Goal: Task Accomplishment & Management: Complete application form

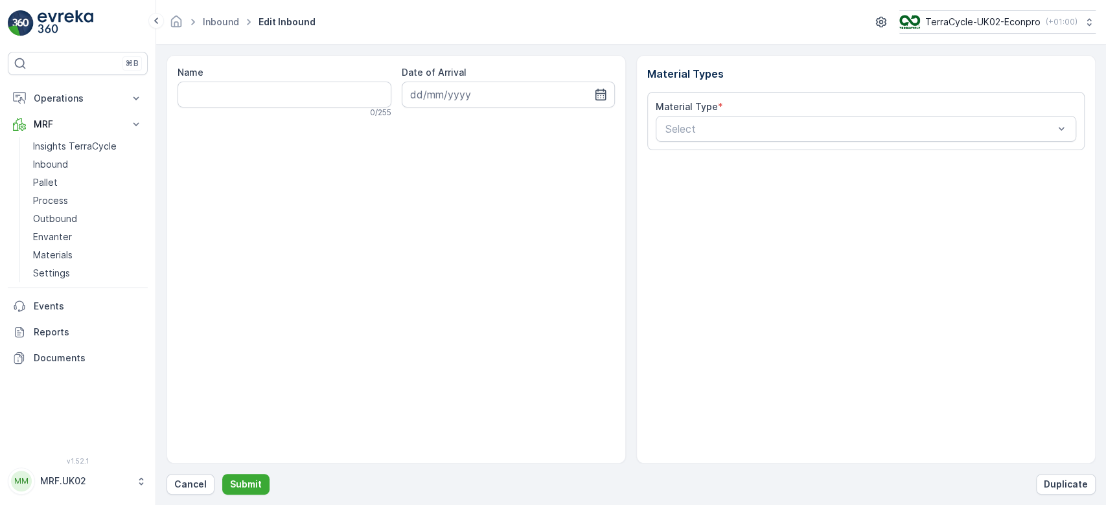
click at [254, 132] on div "Name 0 / 255 Date of Arrival" at bounding box center [395, 259] width 459 height 409
click at [192, 484] on p "Cancel" at bounding box center [190, 484] width 32 height 13
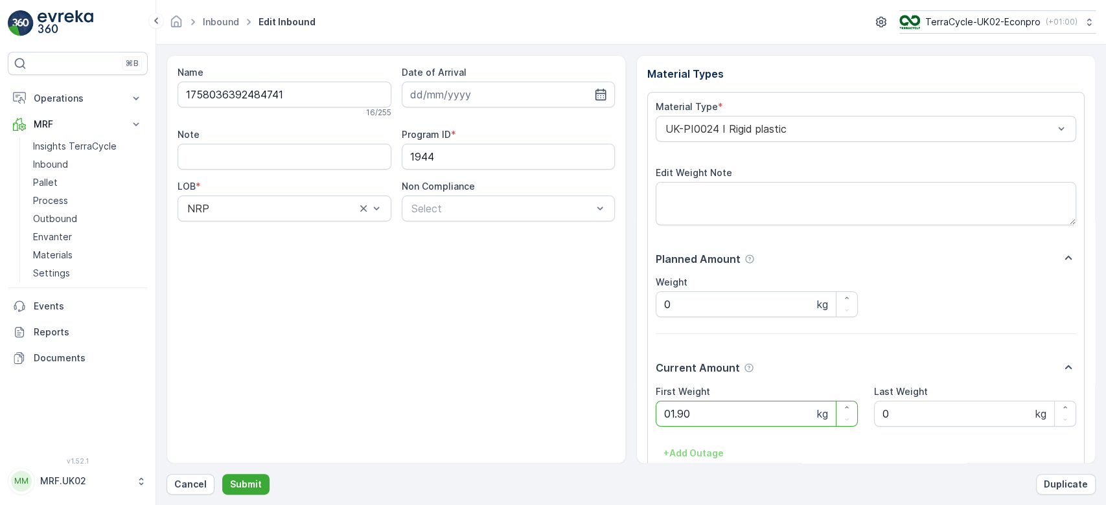
click at [222, 474] on button "Submit" at bounding box center [245, 484] width 47 height 21
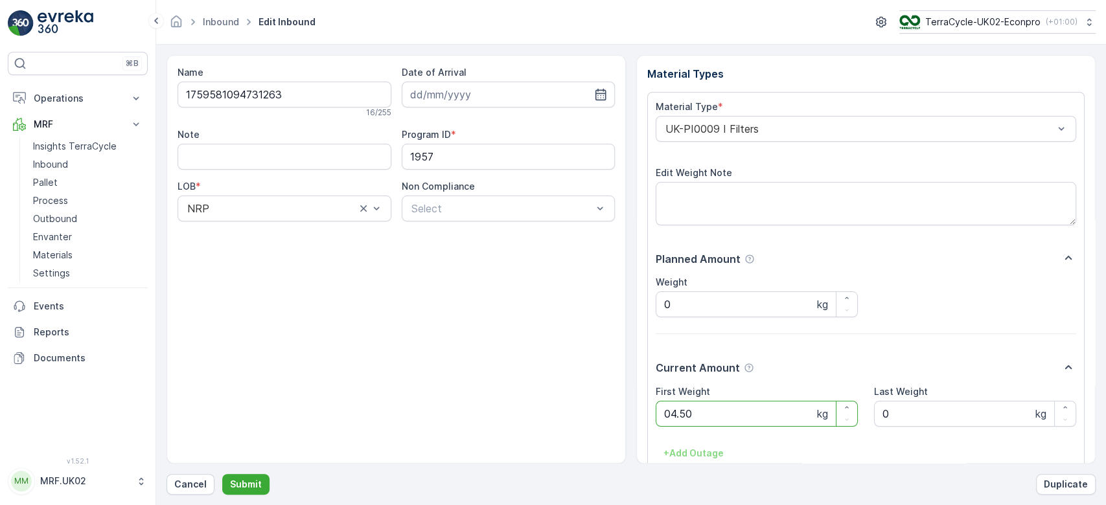
click at [222, 474] on button "Submit" at bounding box center [245, 484] width 47 height 21
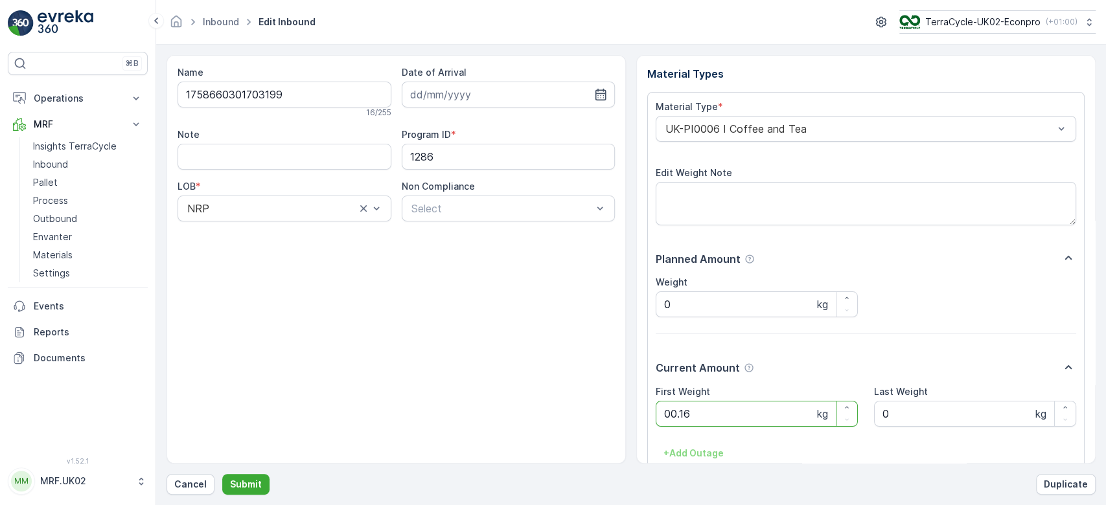
click at [222, 474] on button "Submit" at bounding box center [245, 484] width 47 height 21
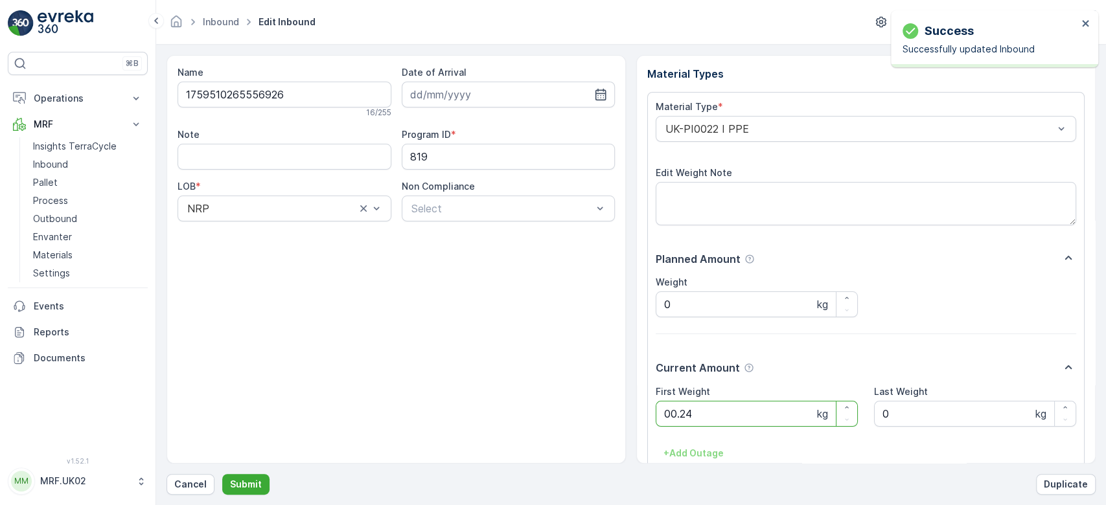
click at [222, 474] on button "Submit" at bounding box center [245, 484] width 47 height 21
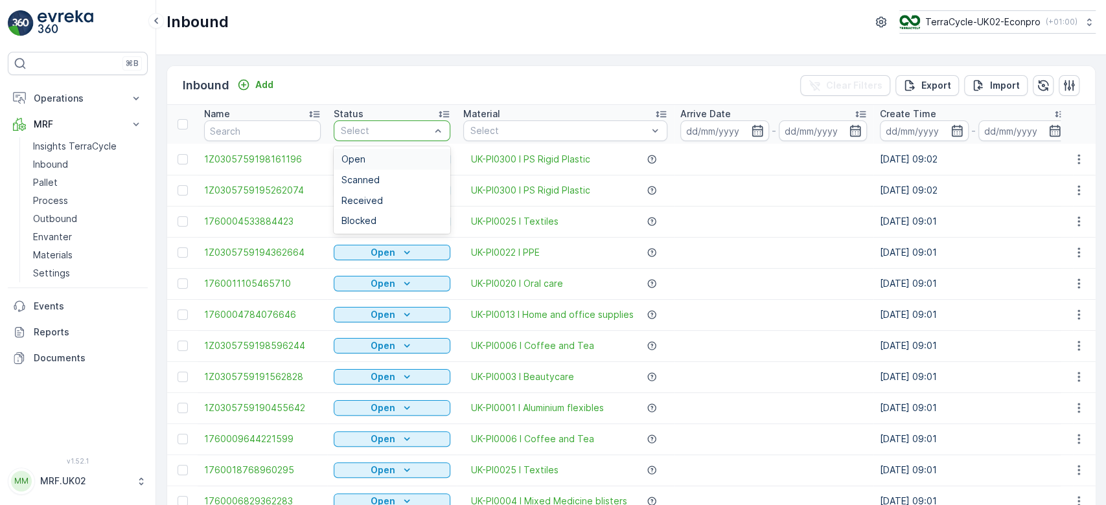
click at [446, 128] on div "Select" at bounding box center [392, 130] width 117 height 21
click at [425, 177] on div "Scanned" at bounding box center [391, 180] width 101 height 10
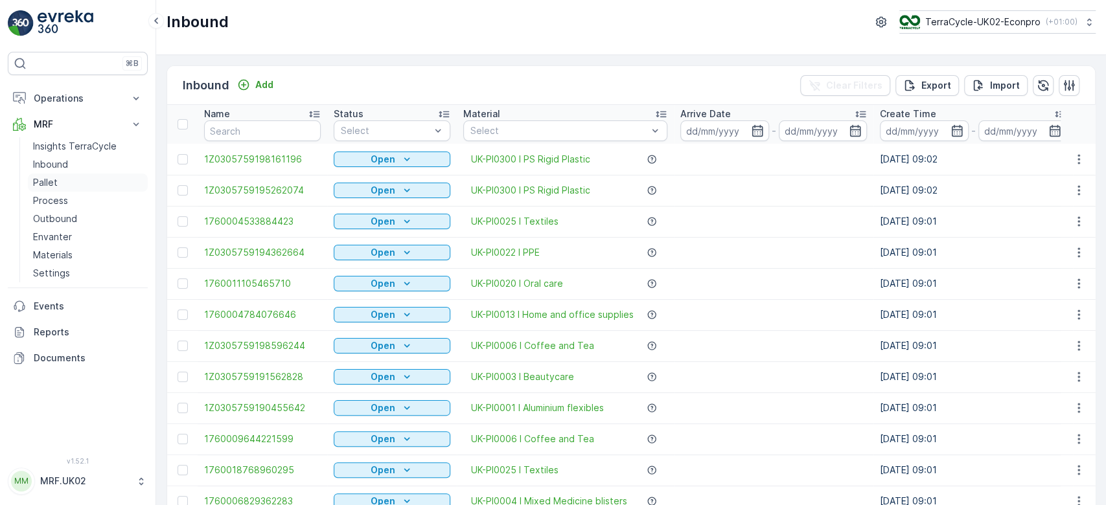
click at [61, 185] on link "Pallet" at bounding box center [88, 183] width 120 height 18
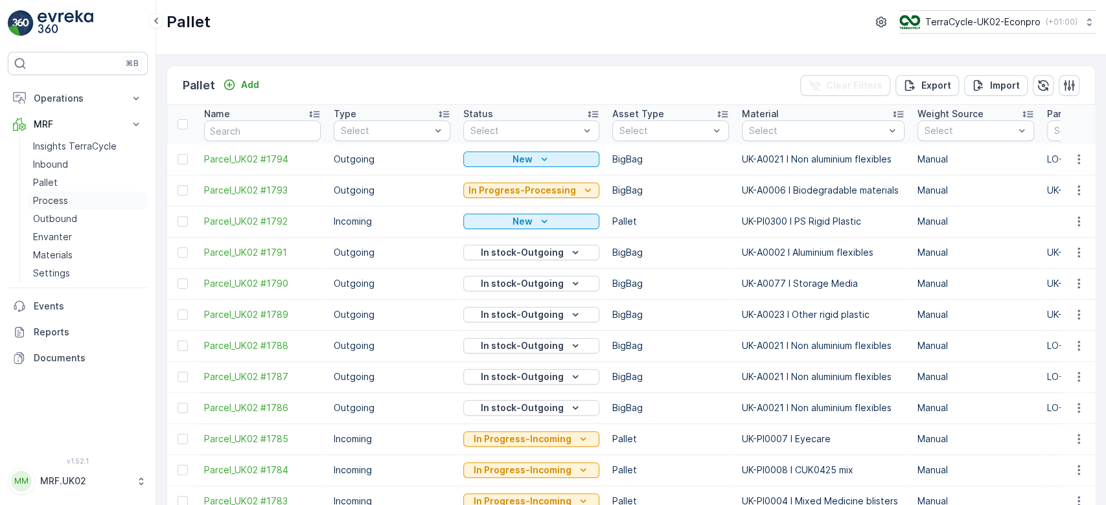
click at [63, 196] on p "Process" at bounding box center [50, 200] width 35 height 13
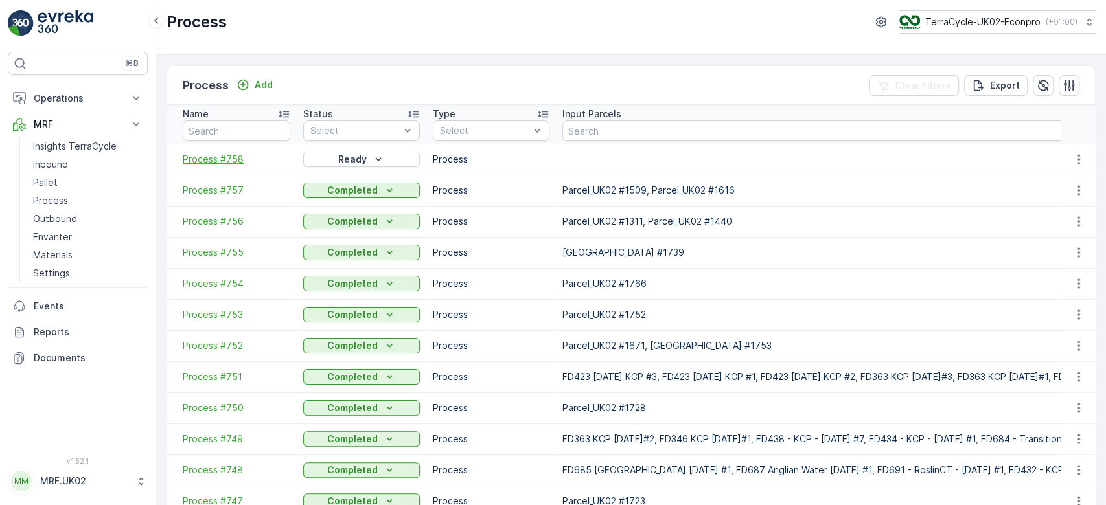
click at [220, 153] on span "Process #758" at bounding box center [237, 159] width 108 height 13
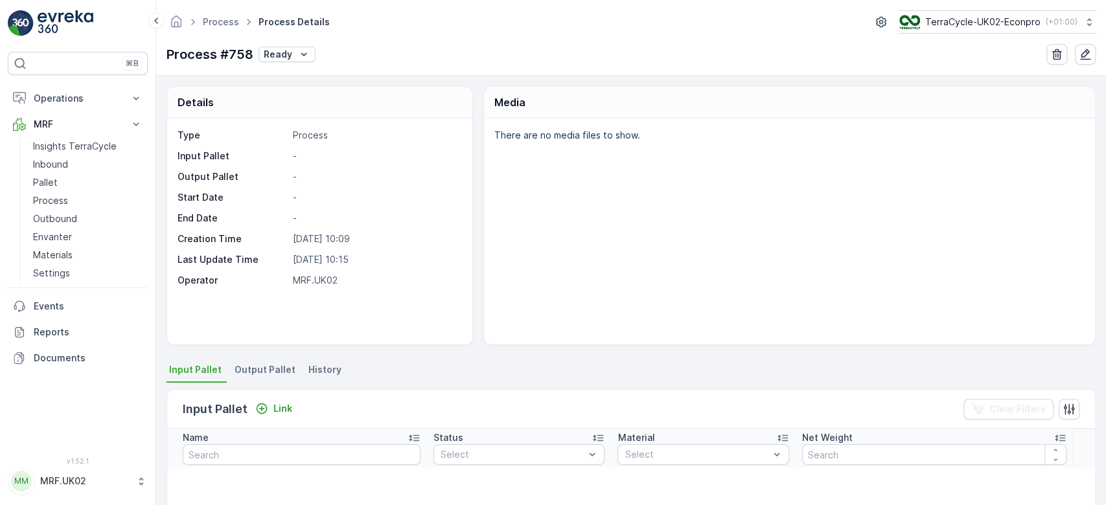
click at [551, 197] on div "There are no media files to show." at bounding box center [789, 232] width 611 height 226
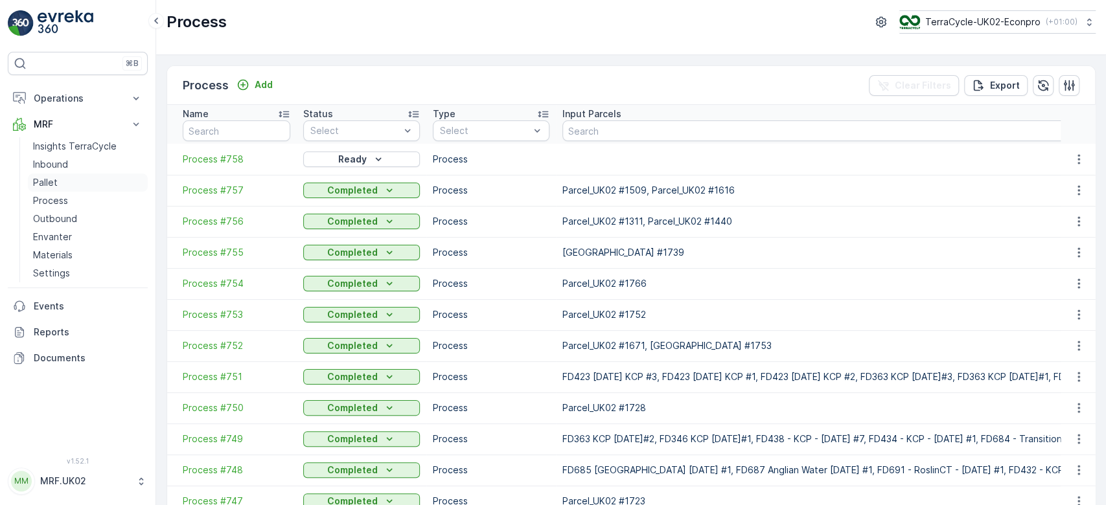
click at [51, 176] on p "Pallet" at bounding box center [45, 182] width 25 height 13
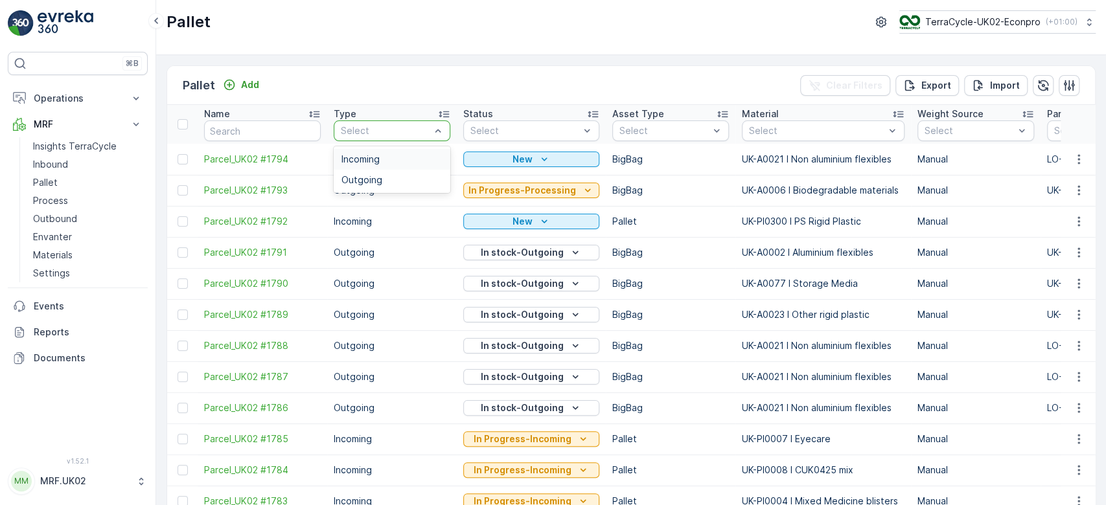
click at [399, 154] on div "Incoming" at bounding box center [391, 159] width 101 height 10
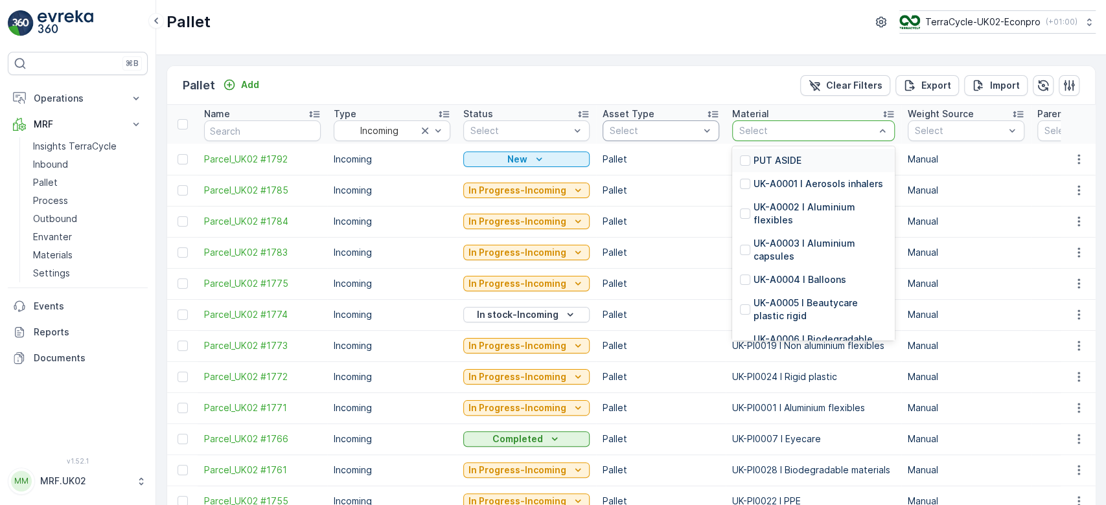
click at [756, 122] on div "Select" at bounding box center [813, 130] width 163 height 21
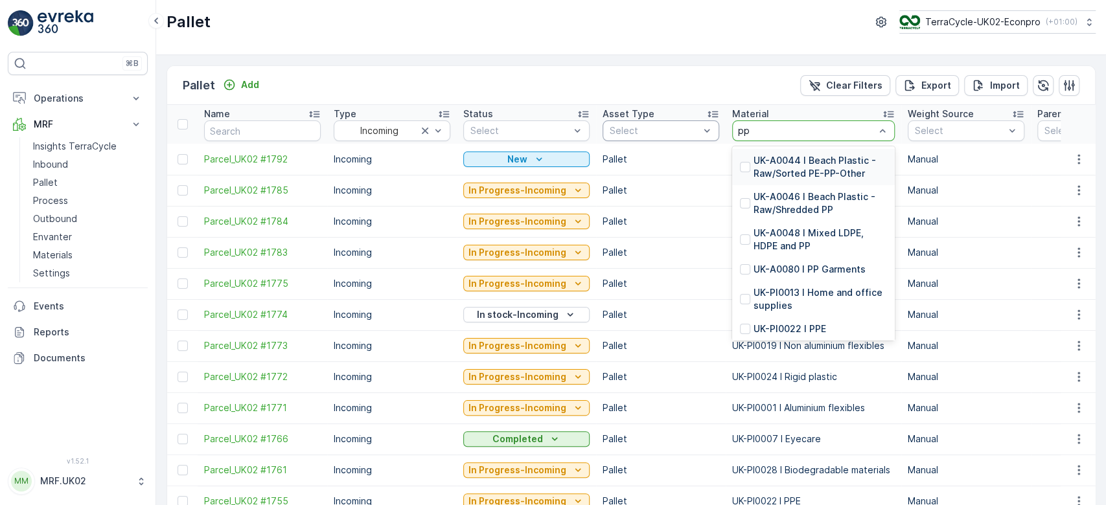
type input "ppe"
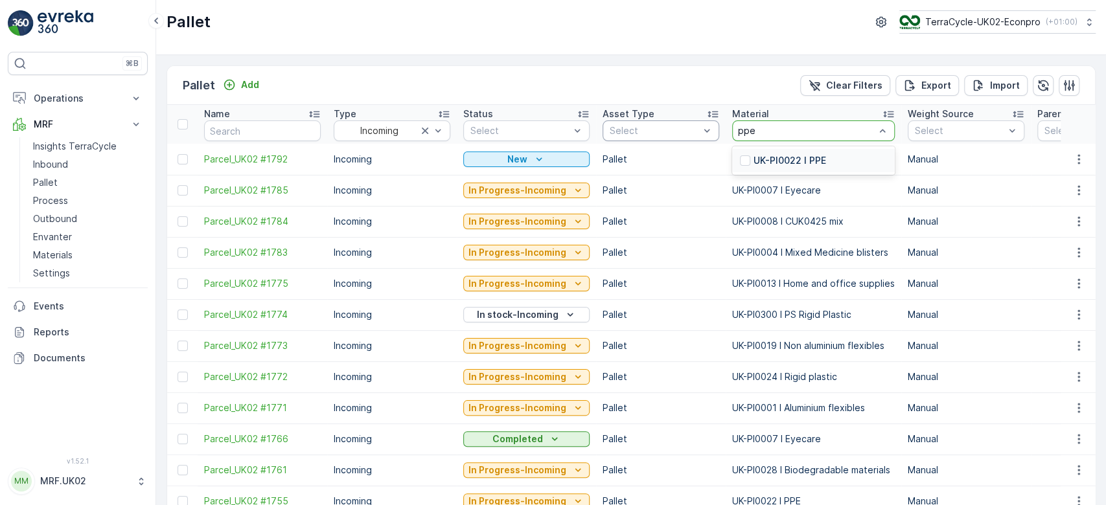
click at [770, 154] on p "UK-PI0022 I PPE" at bounding box center [789, 160] width 73 height 13
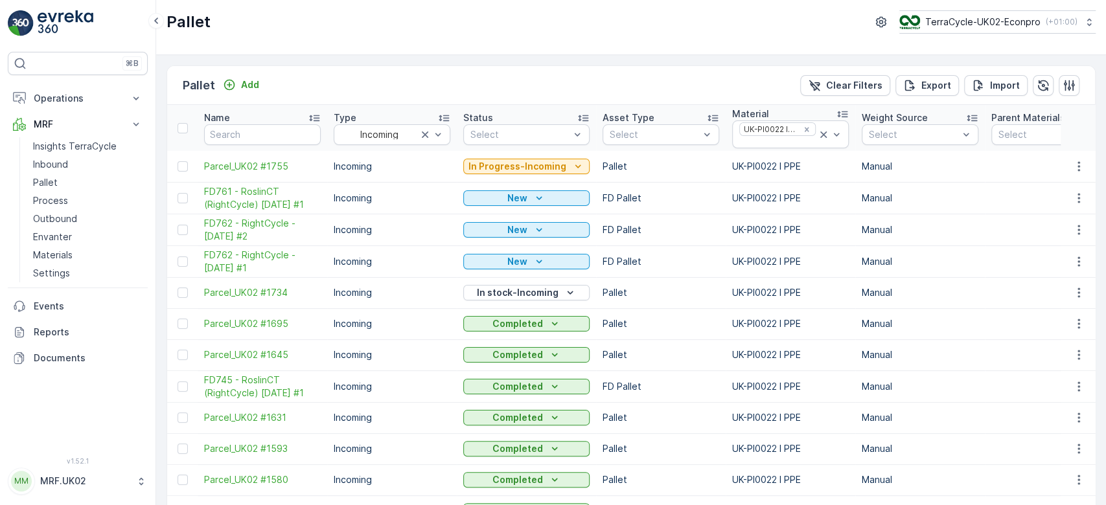
click at [971, 230] on p "Manual" at bounding box center [919, 229] width 117 height 13
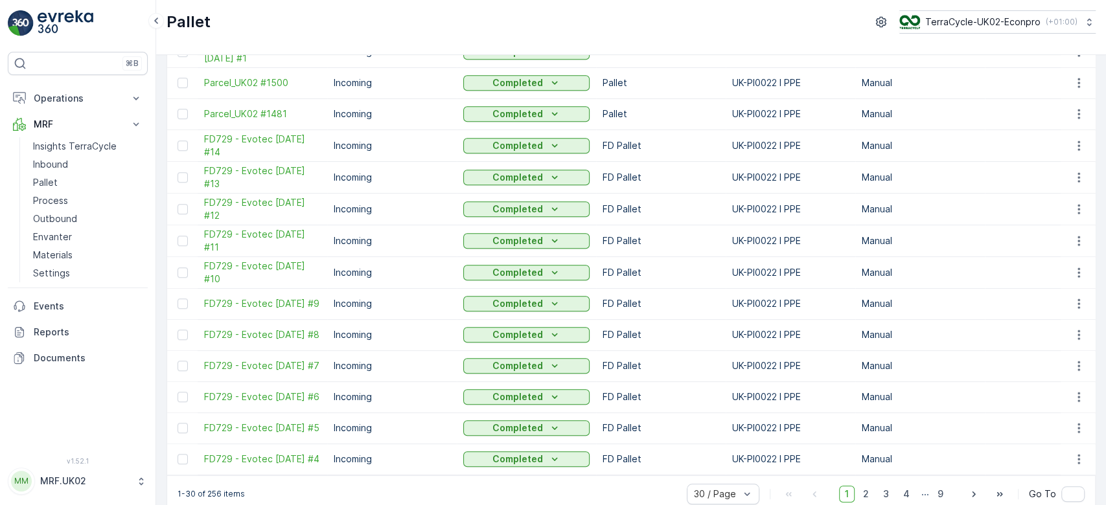
scroll to position [642, 0]
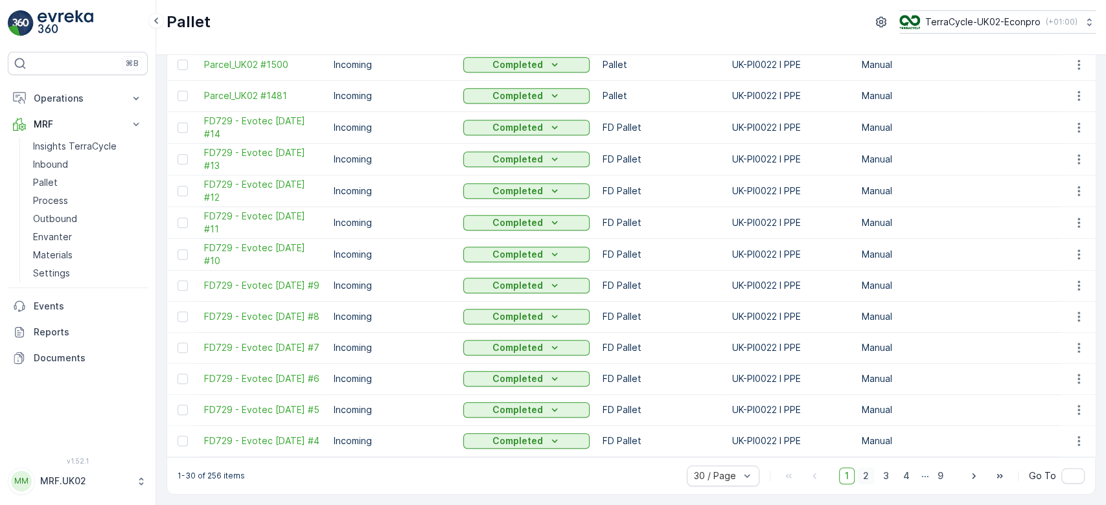
click at [869, 475] on span "2" at bounding box center [865, 476] width 17 height 17
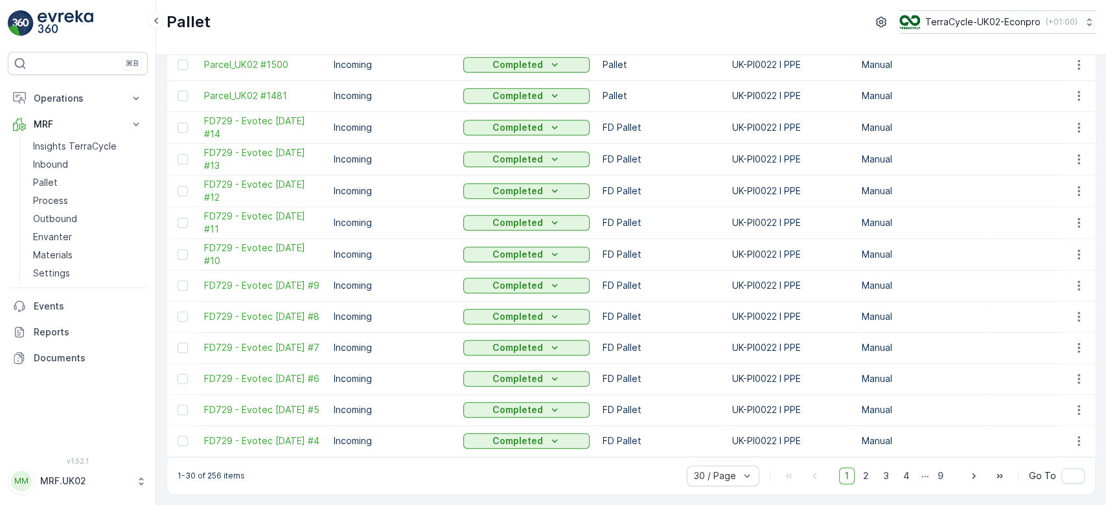
click at [944, 378] on td "Manual" at bounding box center [920, 378] width 130 height 31
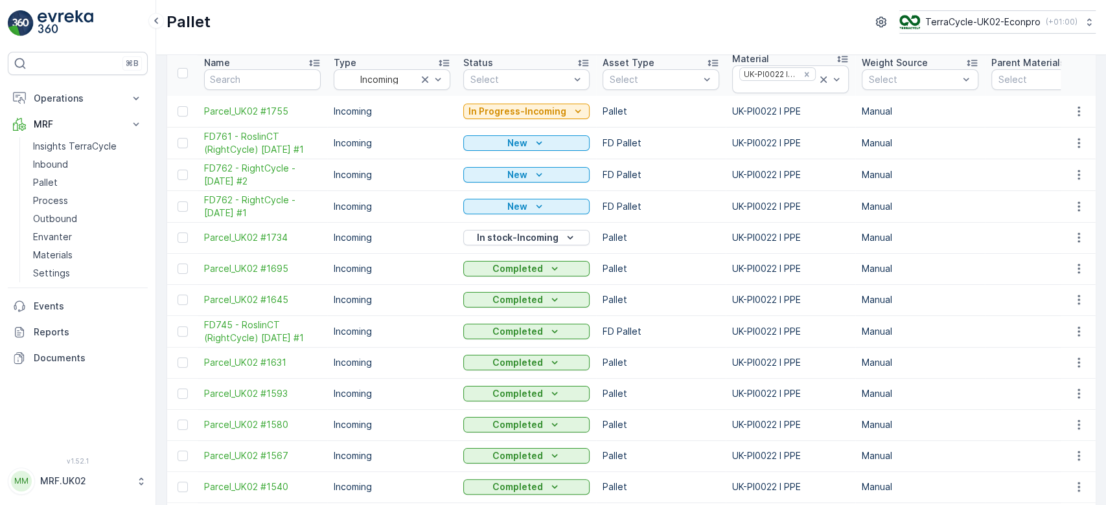
scroll to position [21, 0]
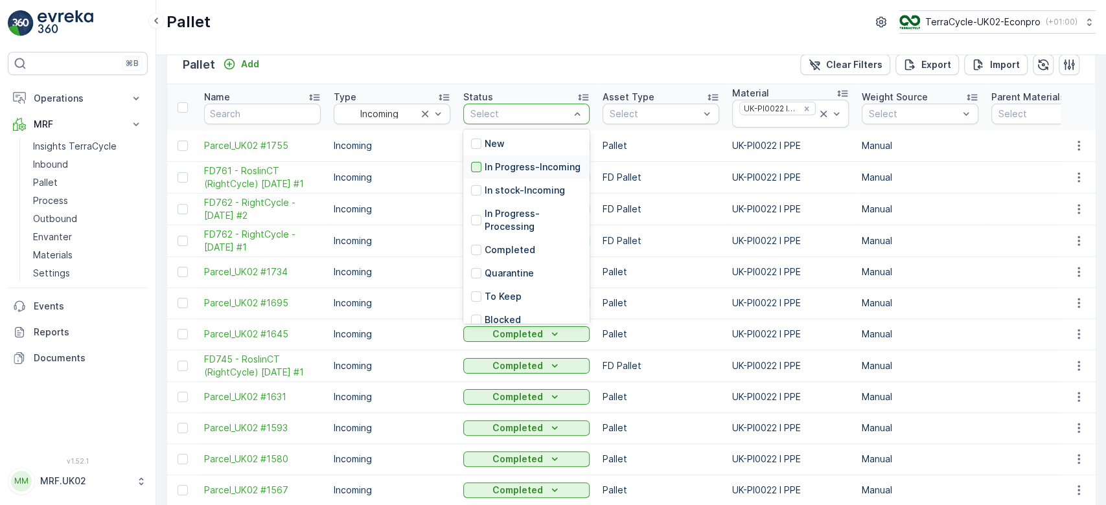
click at [478, 170] on div at bounding box center [476, 167] width 10 height 10
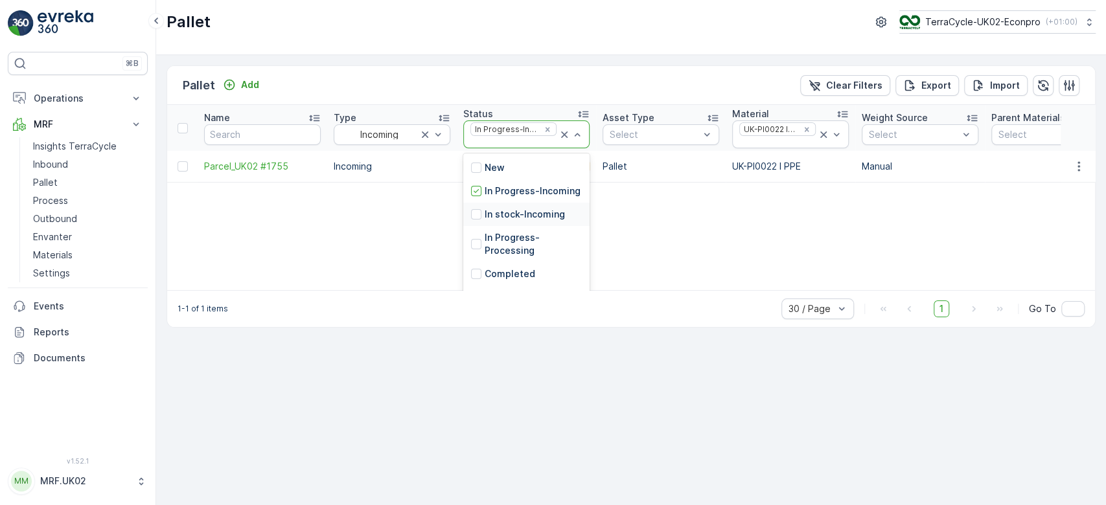
click at [513, 221] on p "In stock-Incoming" at bounding box center [524, 214] width 80 height 13
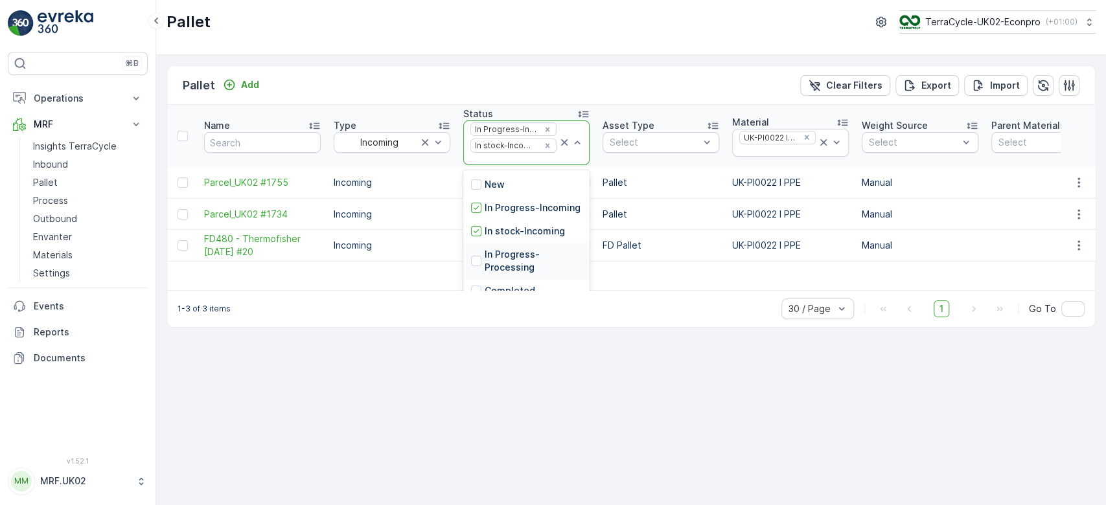
click at [521, 274] on p "In Progress-Processing" at bounding box center [532, 261] width 97 height 26
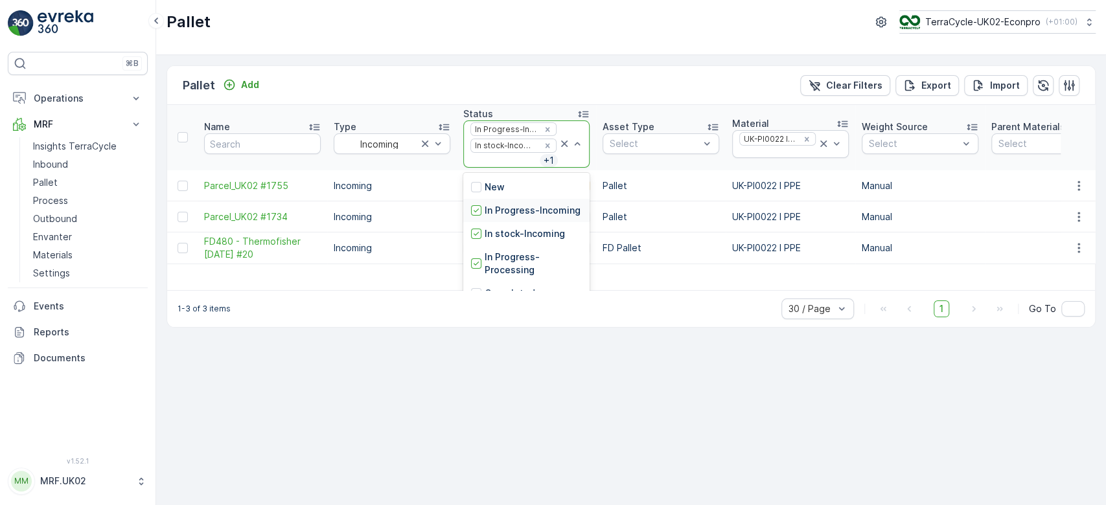
scroll to position [5, 0]
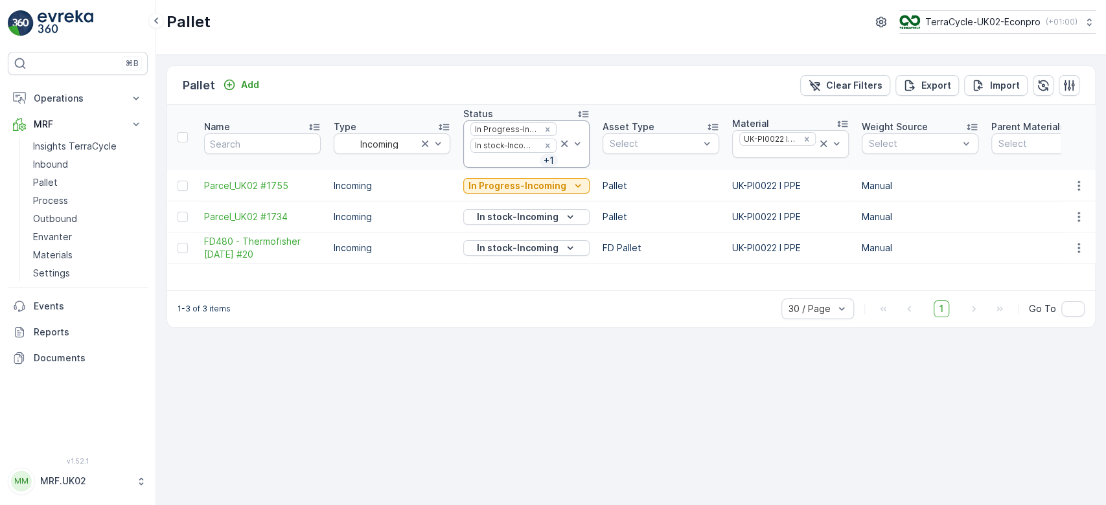
click at [559, 329] on div "Pallet Add Clear Filters Export Import Name Type Incoming Status In Progress-In…" at bounding box center [630, 280] width 949 height 450
click at [561, 142] on icon at bounding box center [564, 144] width 6 height 6
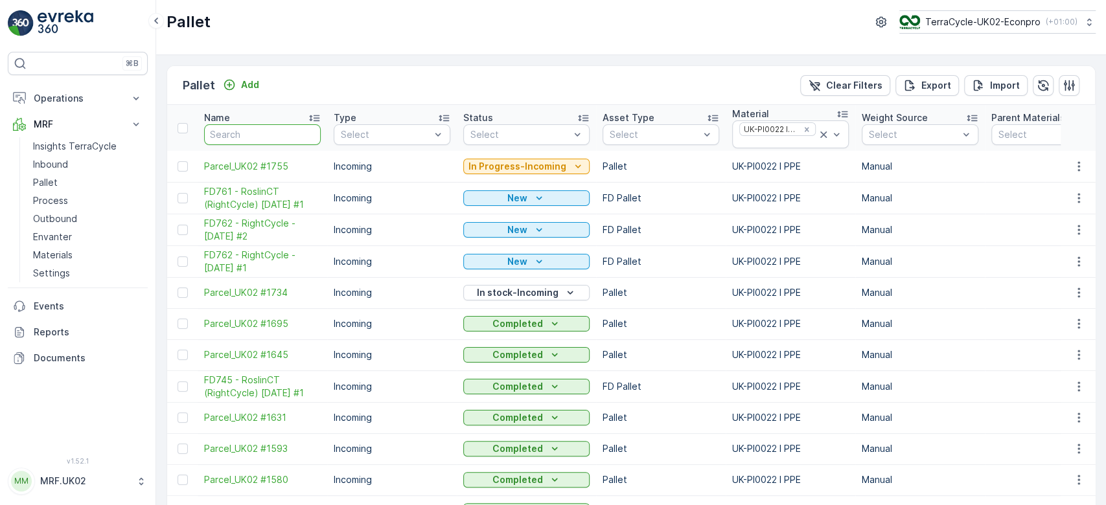
click at [228, 129] on input "text" at bounding box center [262, 134] width 117 height 21
type input "fd480"
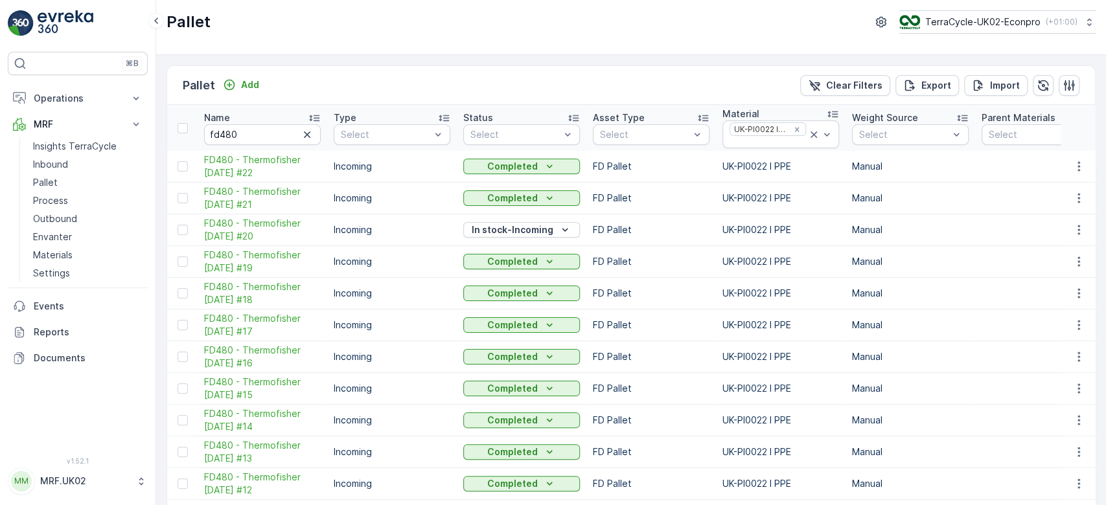
click at [953, 230] on p "Manual" at bounding box center [910, 229] width 117 height 13
click at [310, 133] on icon "button" at bounding box center [307, 134] width 13 height 13
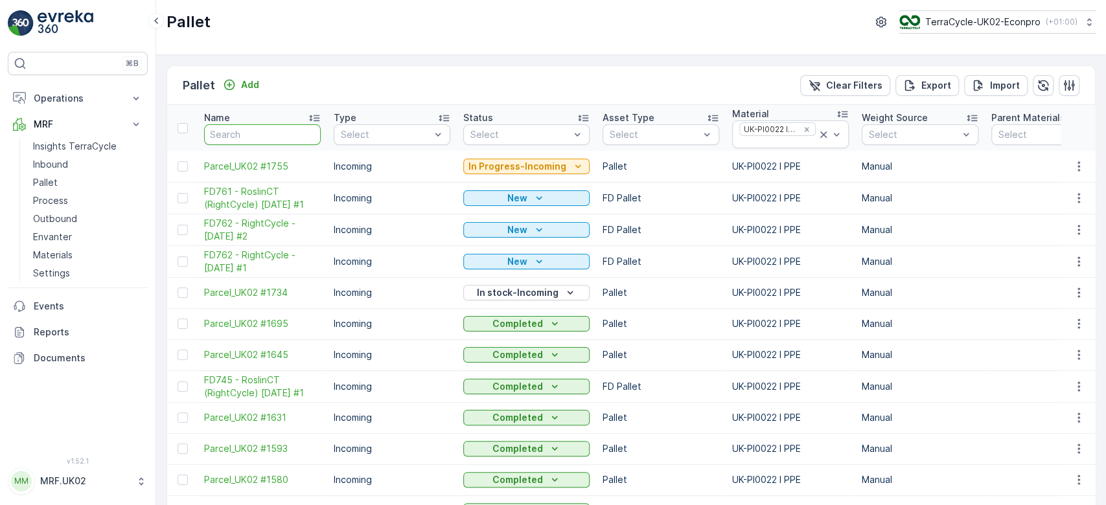
click at [238, 137] on input "text" at bounding box center [262, 134] width 117 height 21
type input "ther"
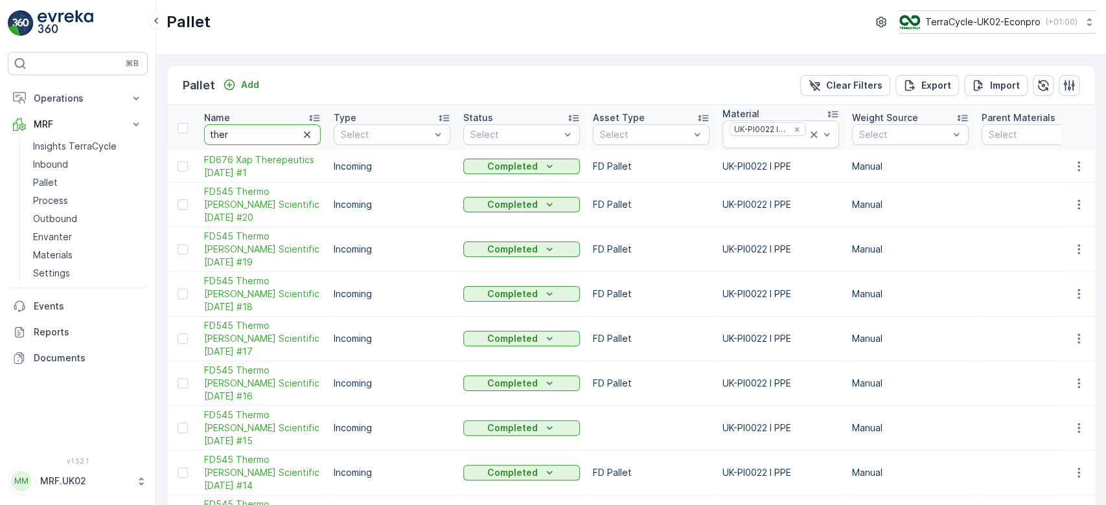
click at [238, 137] on input "ther" at bounding box center [262, 134] width 117 height 21
type input "thermo"
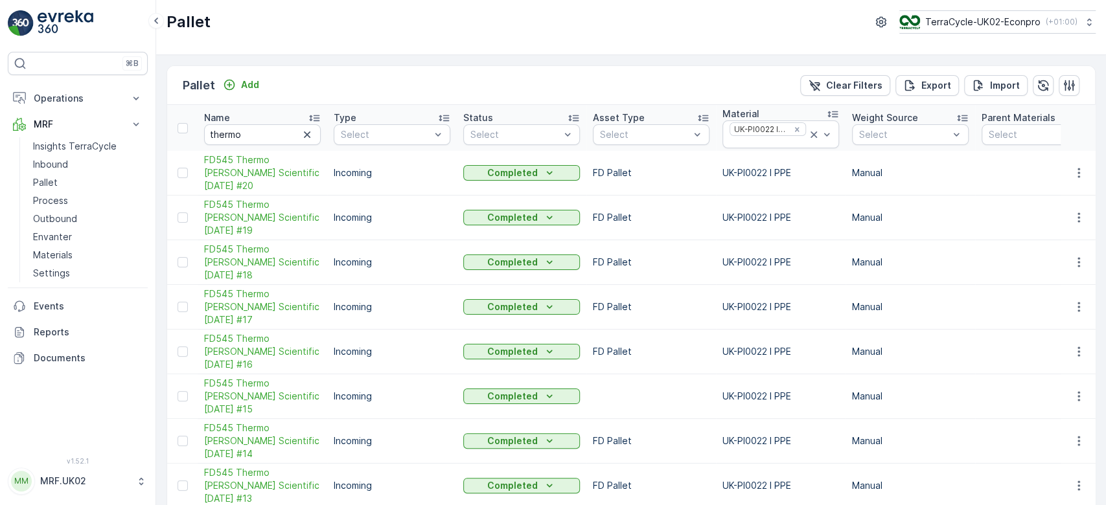
click at [425, 211] on p "Incoming" at bounding box center [392, 217] width 117 height 13
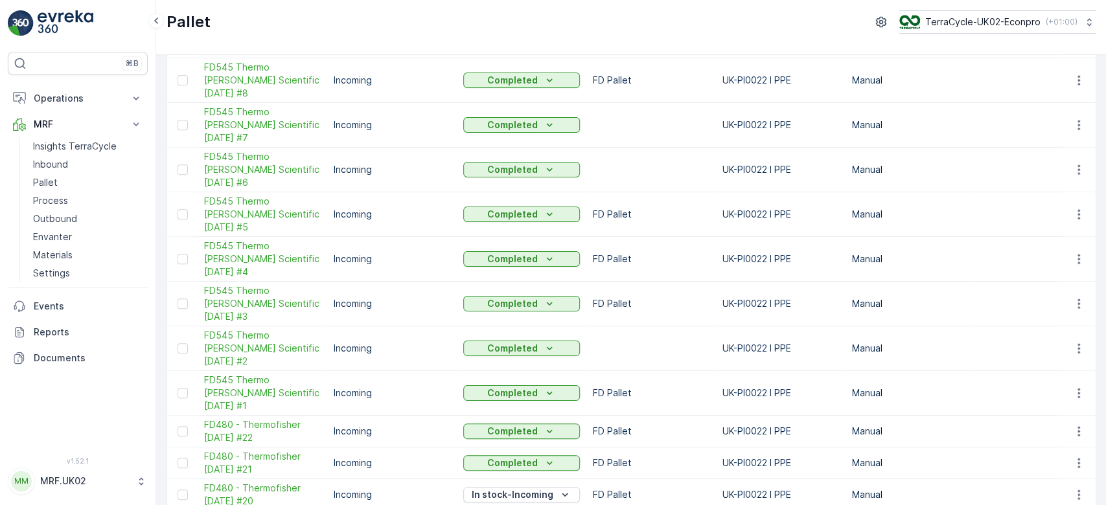
scroll to position [648, 0]
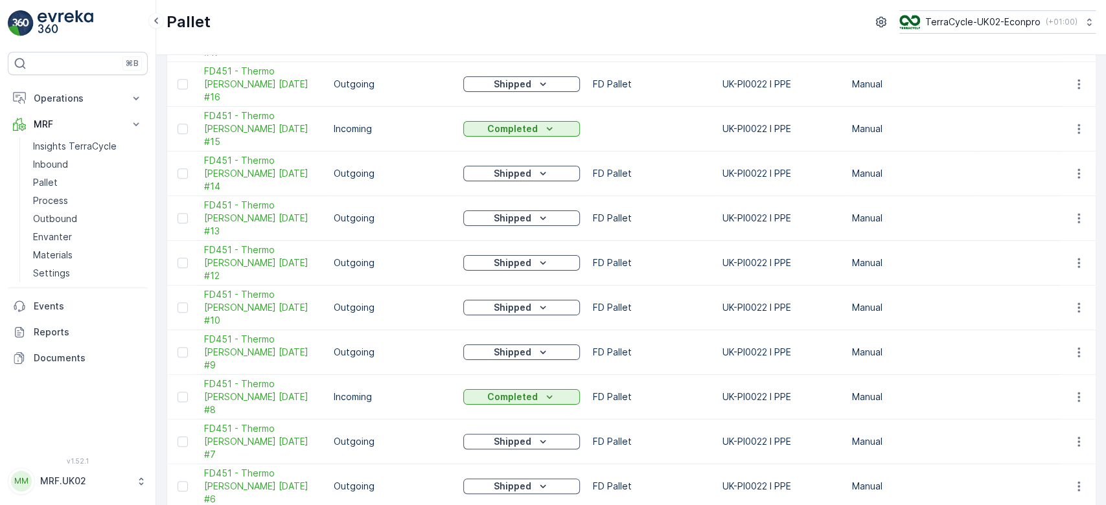
click at [1014, 375] on td at bounding box center [1040, 397] width 130 height 45
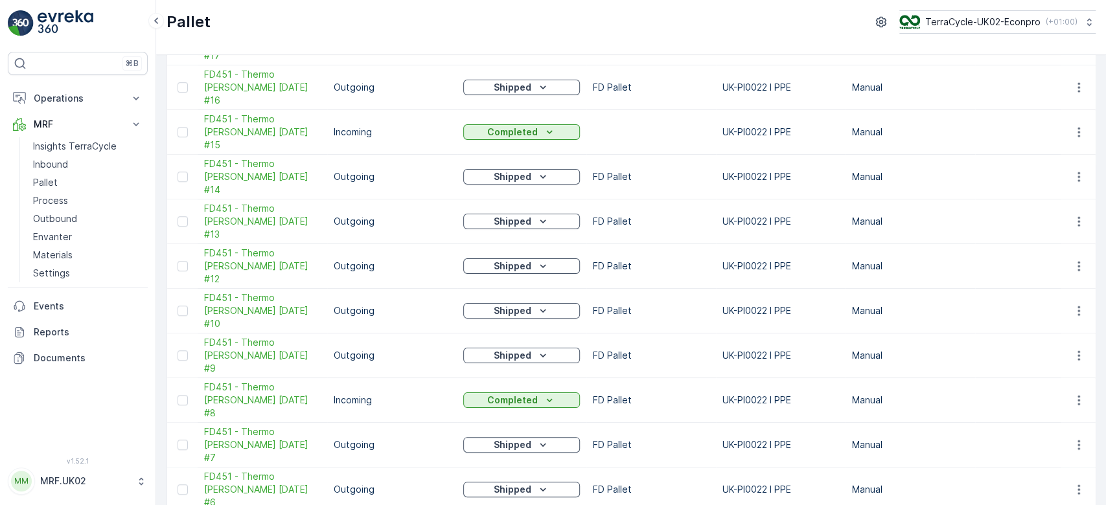
scroll to position [648, 0]
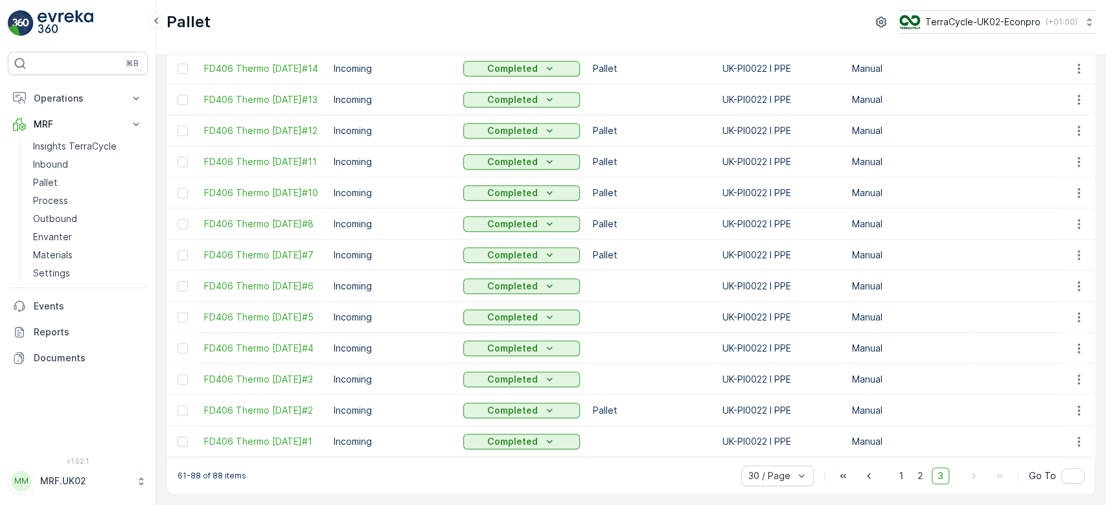
scroll to position [585, 0]
click at [980, 271] on td at bounding box center [1040, 286] width 130 height 31
click at [958, 284] on td "Manual" at bounding box center [910, 286] width 130 height 31
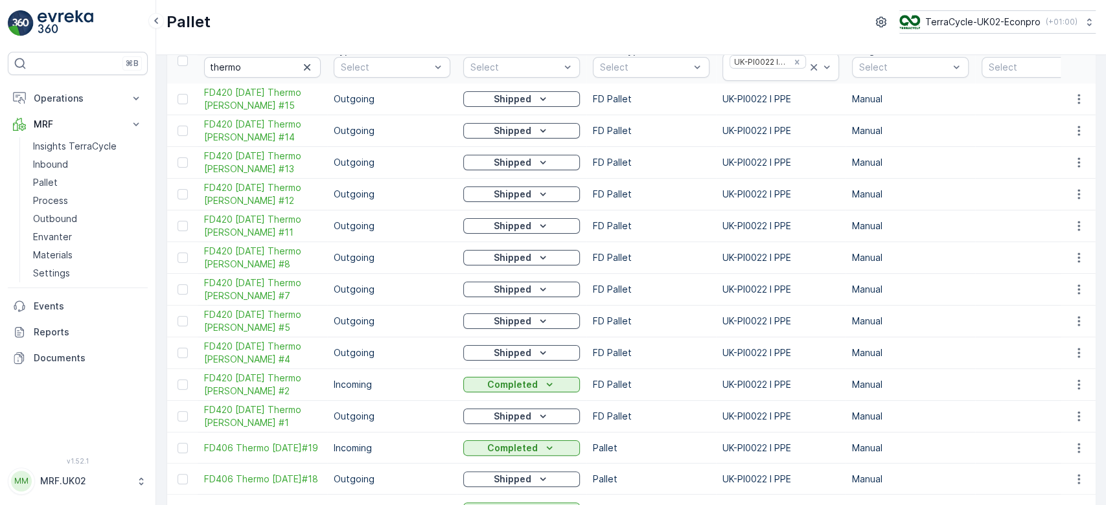
scroll to position [32, 0]
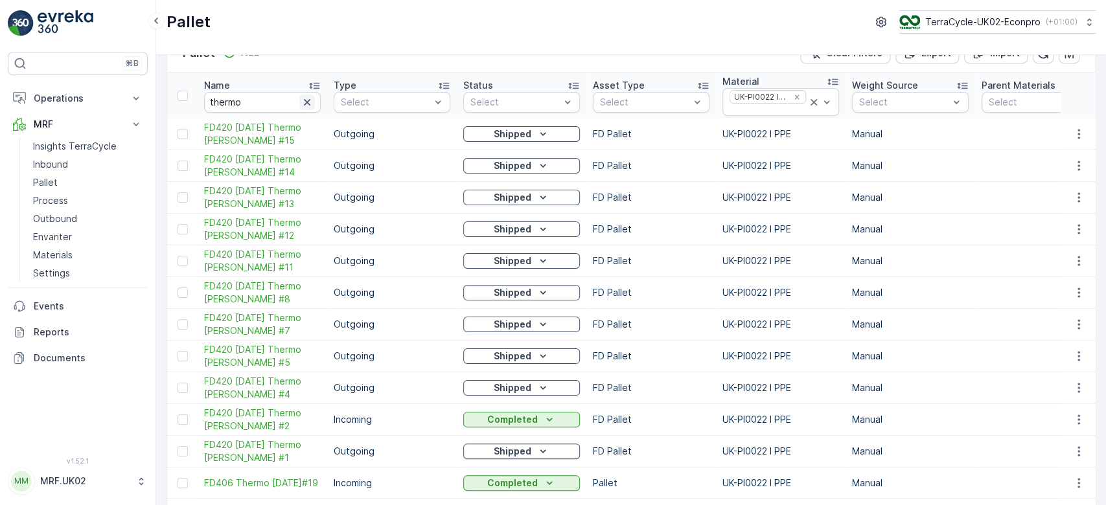
click at [309, 99] on icon "button" at bounding box center [307, 102] width 6 height 6
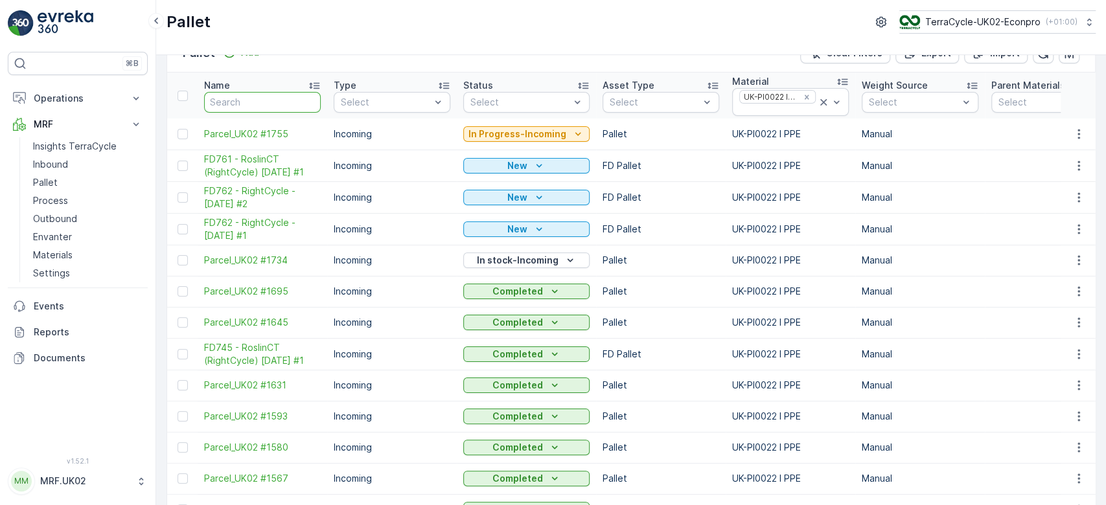
click at [244, 104] on input "text" at bounding box center [262, 102] width 117 height 21
type input "fd690"
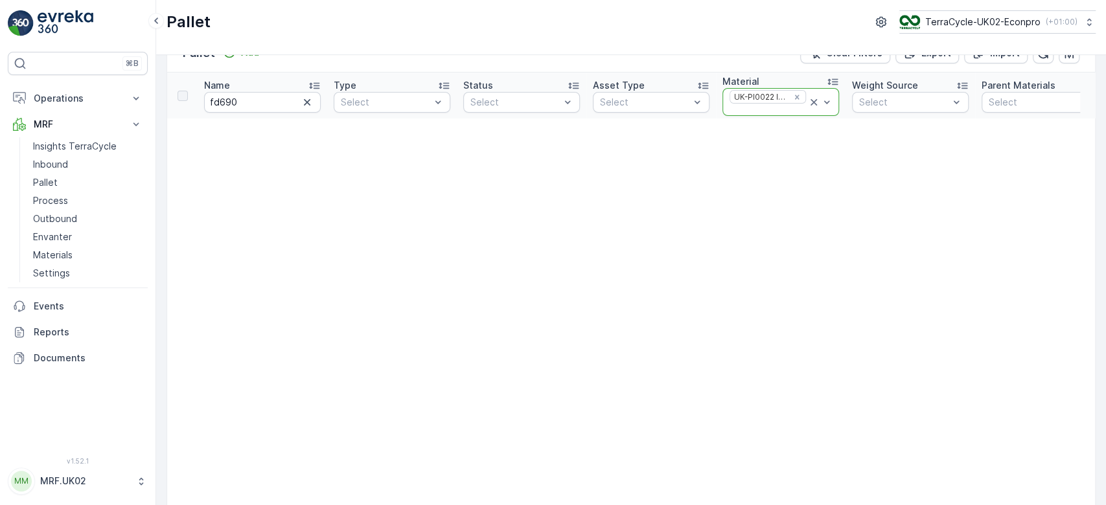
click at [813, 100] on icon at bounding box center [813, 102] width 6 height 6
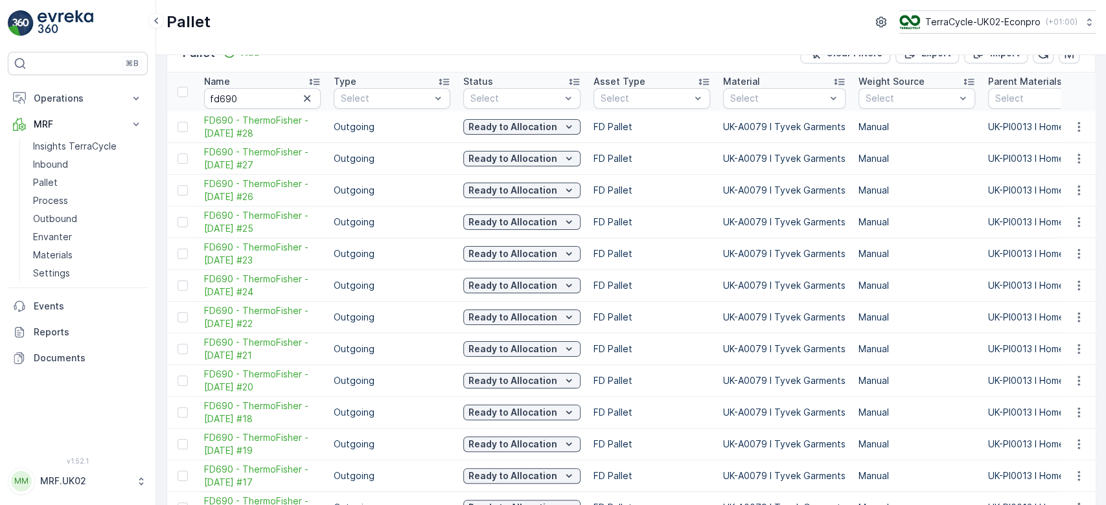
click at [440, 122] on p "Outgoing" at bounding box center [392, 126] width 117 height 13
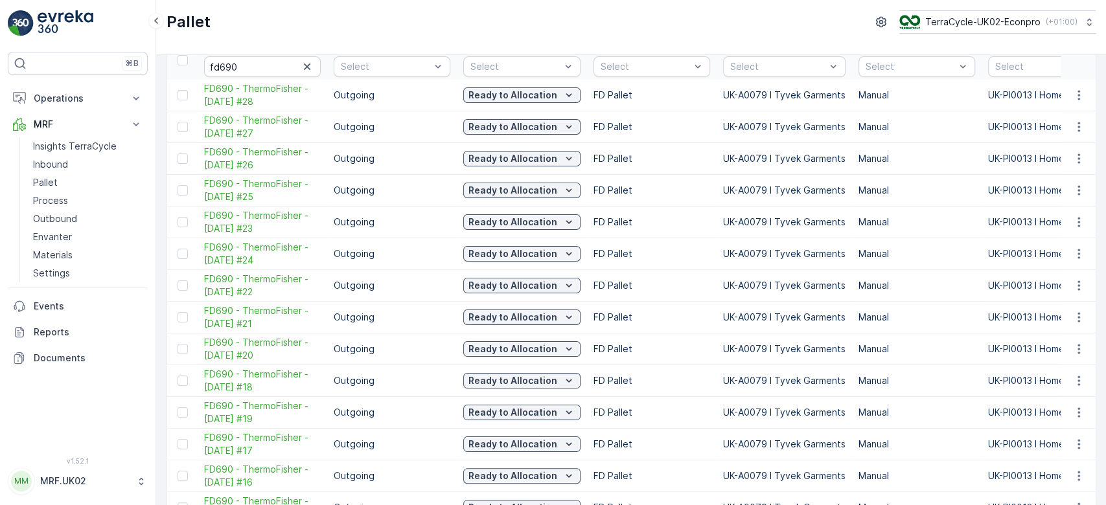
scroll to position [67, 0]
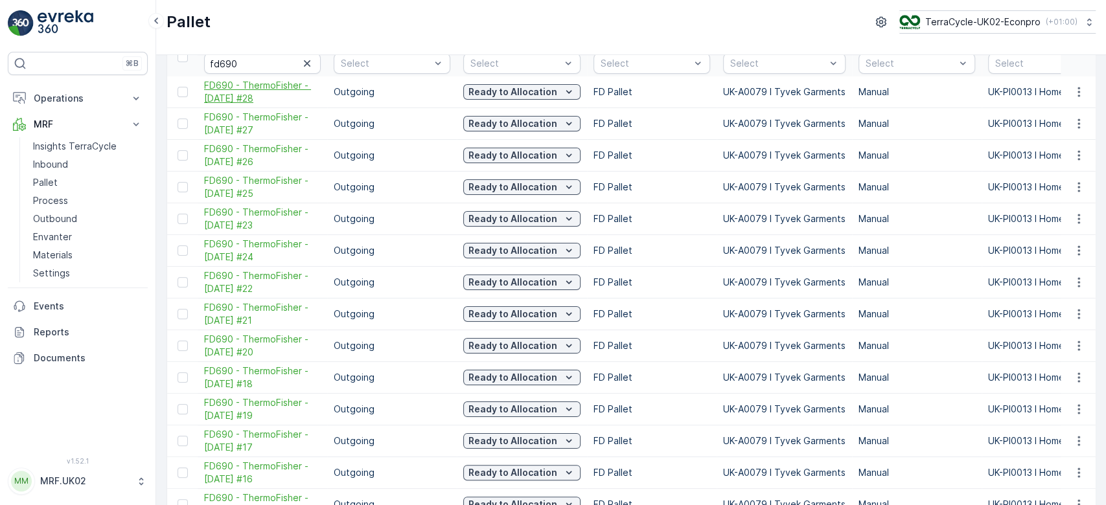
click at [262, 87] on span "FD690 - ThermoFisher - [DATE] #28" at bounding box center [262, 92] width 117 height 26
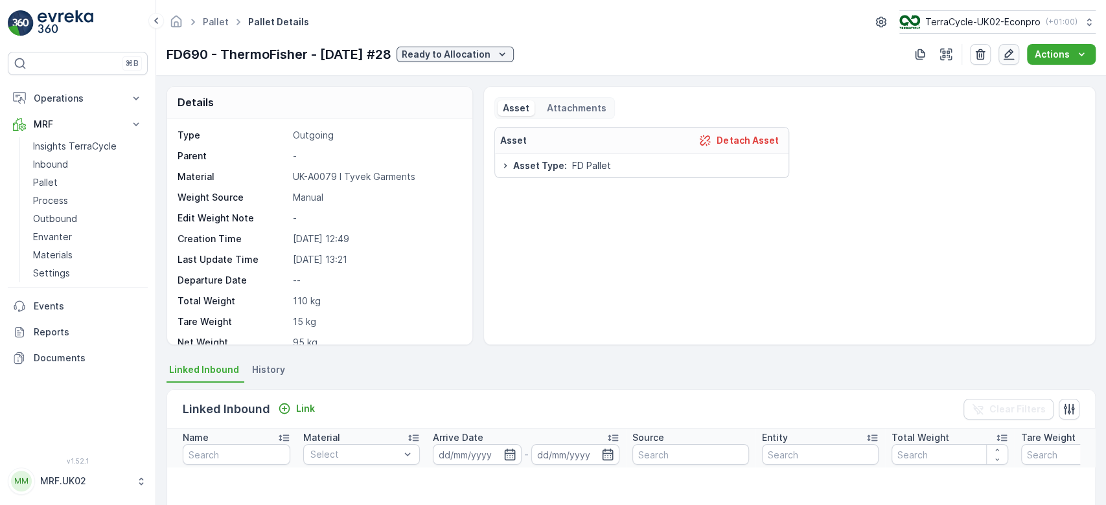
click at [1011, 54] on icon "button" at bounding box center [1008, 54] width 13 height 13
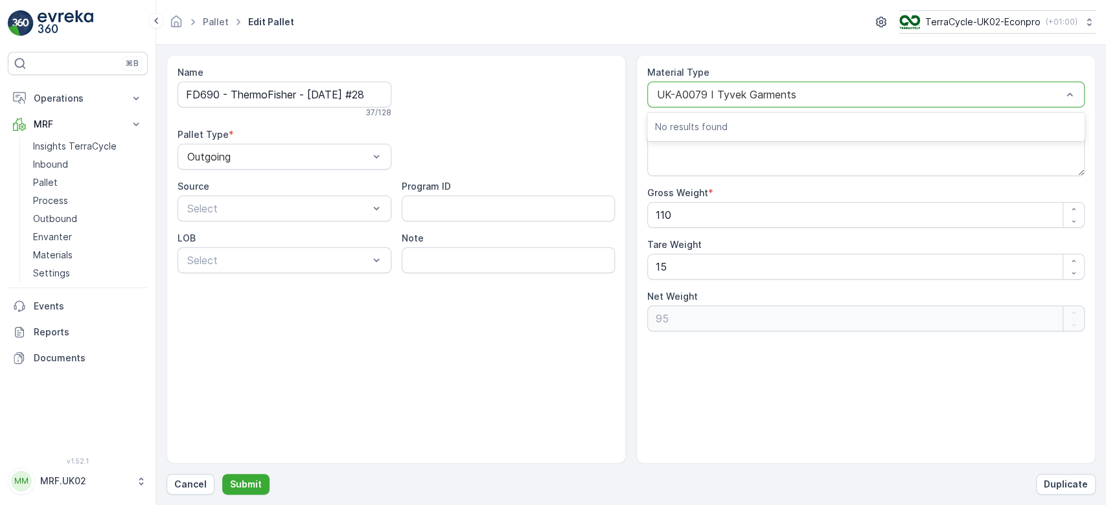
type input "p"
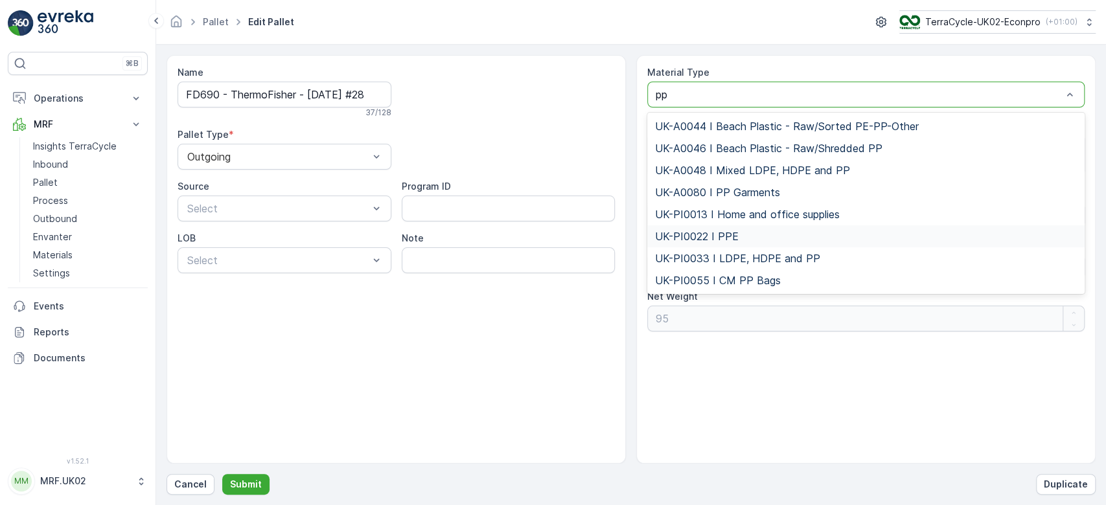
click at [714, 236] on span "UK-PI0022 I PPE" at bounding box center [697, 237] width 84 height 12
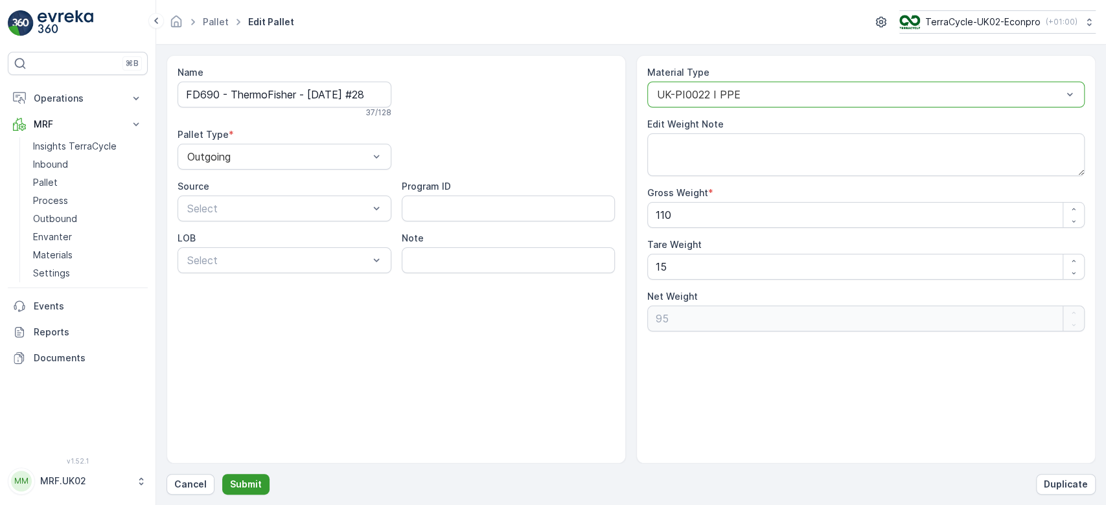
click at [250, 484] on p "Submit" at bounding box center [246, 484] width 32 height 13
click at [190, 482] on p "Cancel" at bounding box center [190, 484] width 32 height 13
